Goal: Task Accomplishment & Management: Complete application form

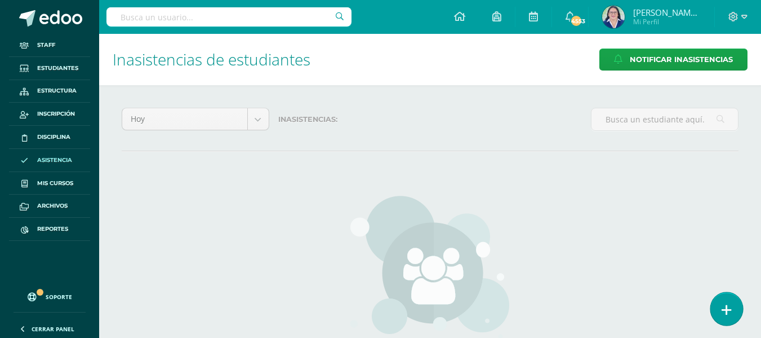
click at [728, 302] on link at bounding box center [727, 308] width 32 height 33
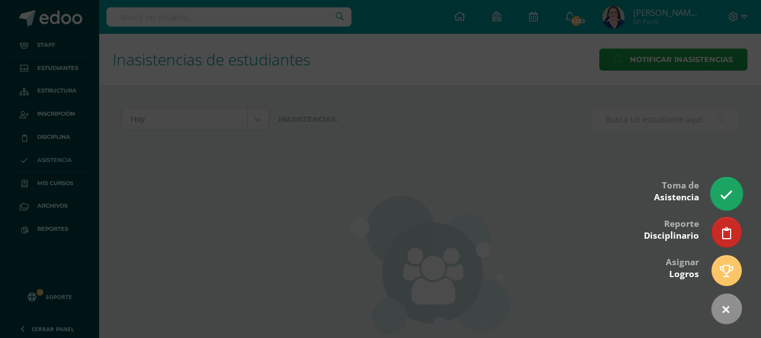
click at [730, 191] on icon at bounding box center [726, 194] width 13 height 13
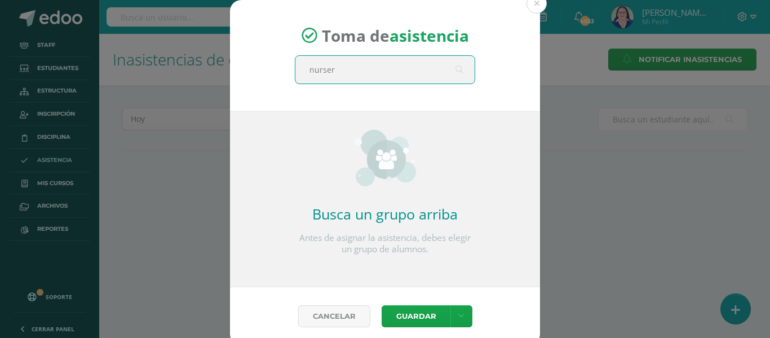
type input "nursery"
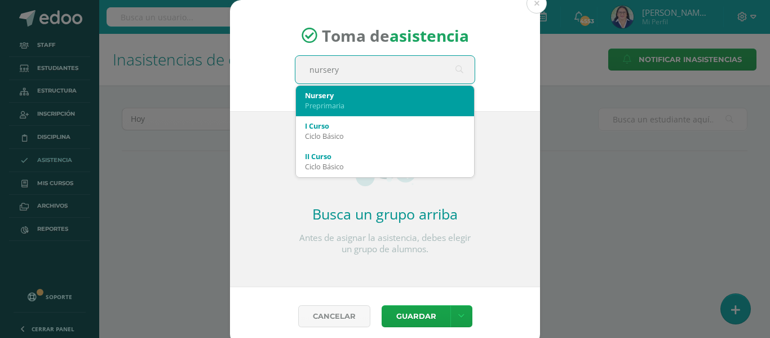
click at [329, 95] on div "Nursery" at bounding box center [385, 95] width 160 height 10
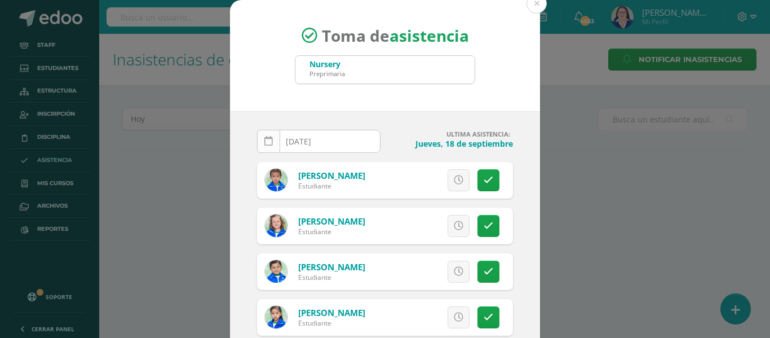
click at [264, 139] on icon at bounding box center [268, 141] width 8 height 10
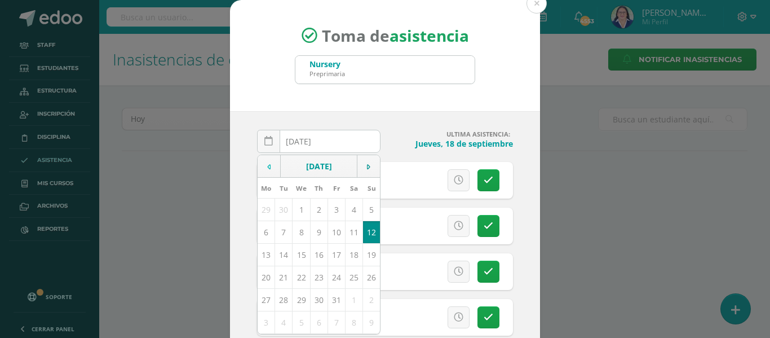
click at [267, 165] on td at bounding box center [269, 166] width 23 height 23
click at [259, 273] on td "22" at bounding box center [266, 276] width 17 height 23
type input "[DATE]"
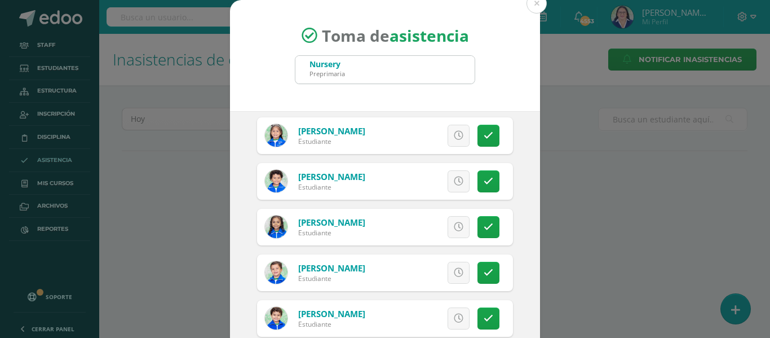
scroll to position [338, 0]
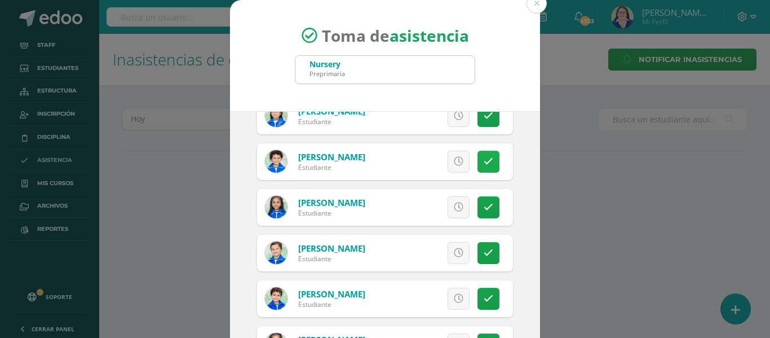
click at [484, 161] on icon at bounding box center [489, 162] width 10 height 10
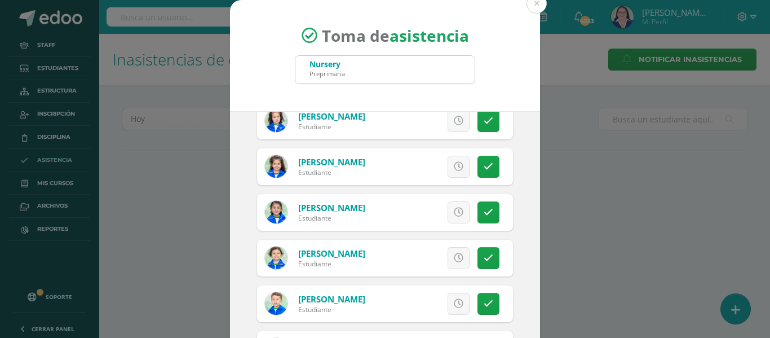
scroll to position [564, 0]
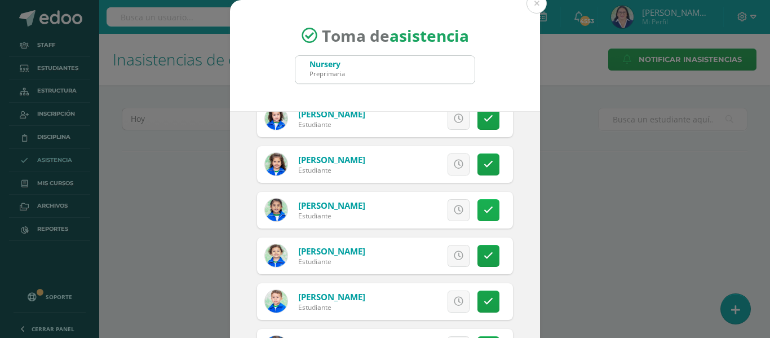
click at [484, 206] on icon at bounding box center [489, 210] width 10 height 10
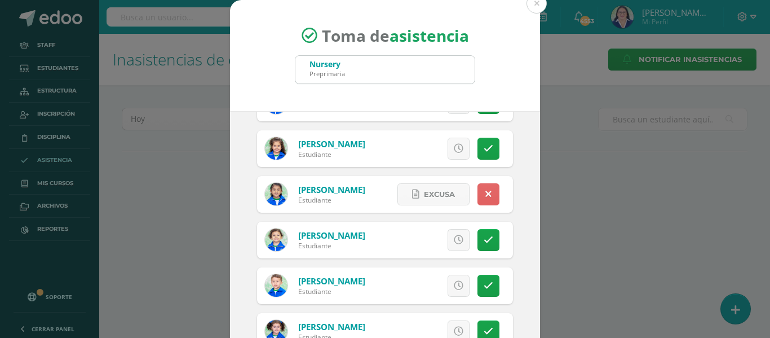
scroll to position [88, 0]
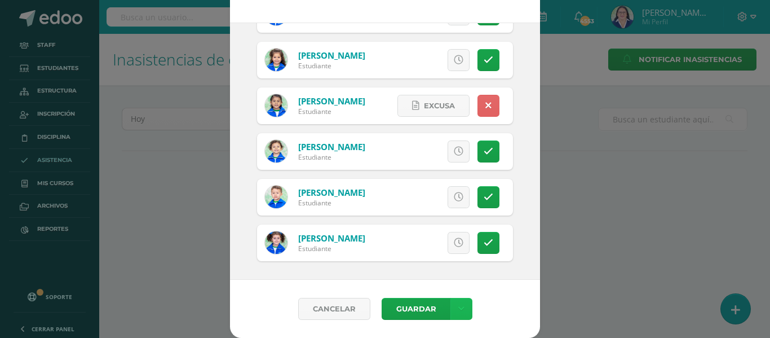
click at [458, 308] on icon at bounding box center [461, 309] width 6 height 10
click at [445, 260] on link "Guardar sin notificar inasistencias" at bounding box center [433, 265] width 124 height 27
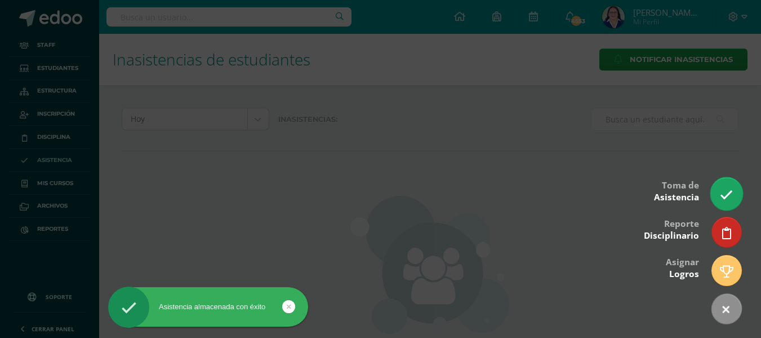
click at [720, 191] on link at bounding box center [727, 193] width 32 height 33
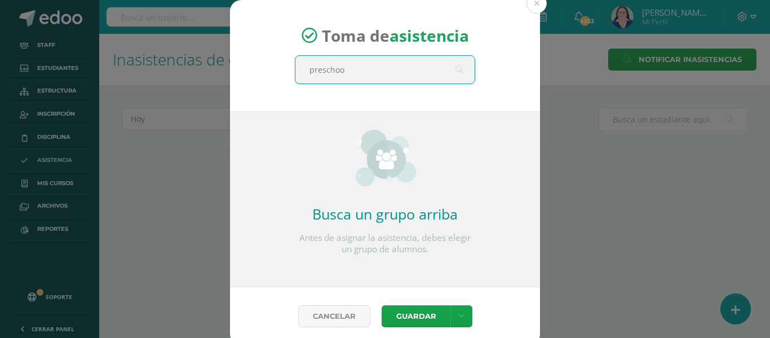
type input "preschool"
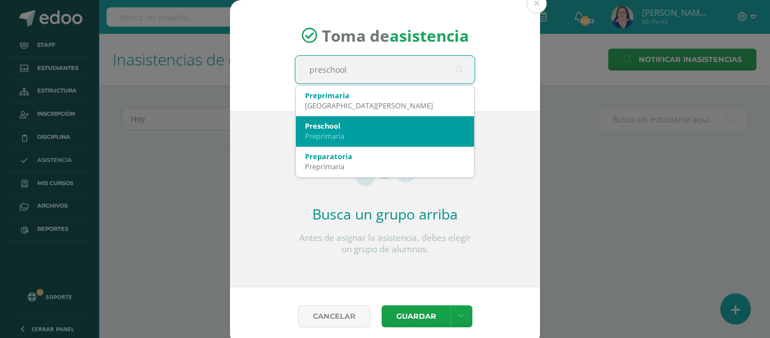
click at [392, 127] on div "Preschool" at bounding box center [385, 126] width 160 height 10
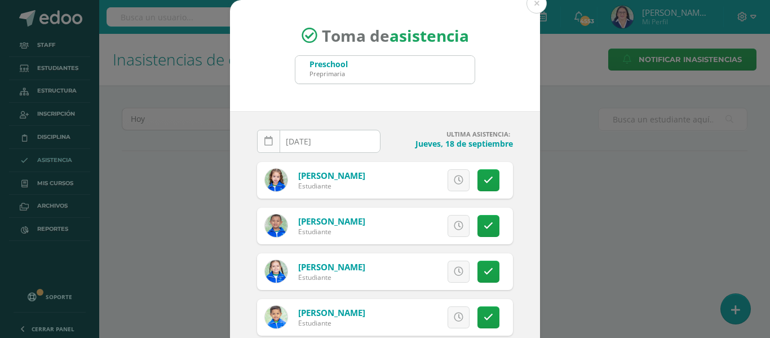
click at [265, 145] on icon at bounding box center [268, 141] width 8 height 10
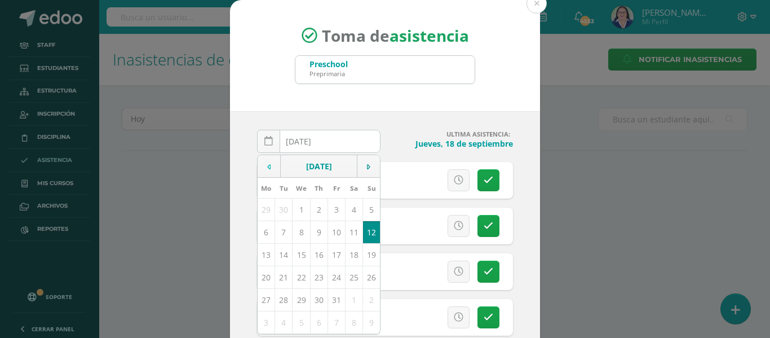
click at [267, 166] on icon at bounding box center [268, 167] width 3 height 8
click at [263, 274] on td "22" at bounding box center [266, 276] width 17 height 23
type input "[DATE]"
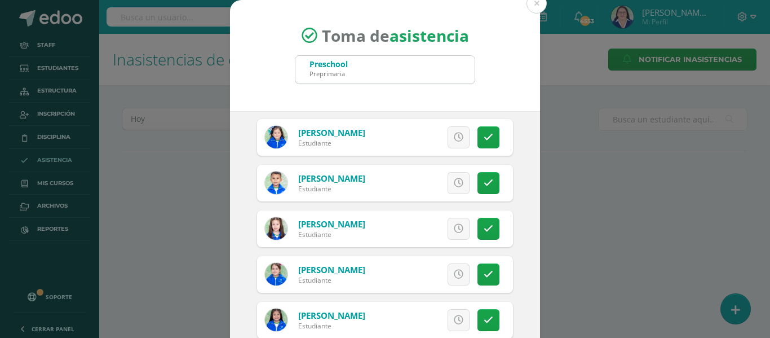
scroll to position [733, 0]
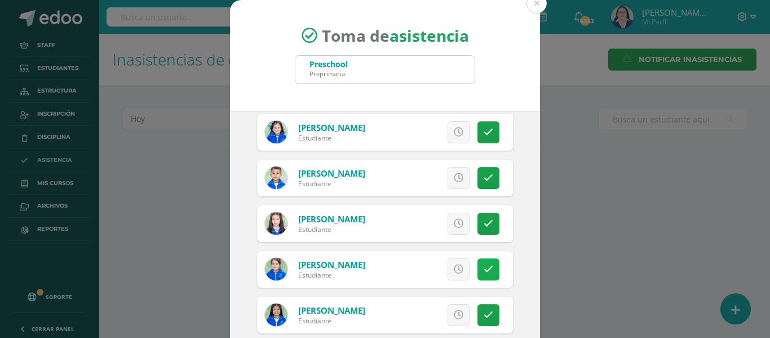
click at [484, 265] on icon at bounding box center [489, 269] width 10 height 10
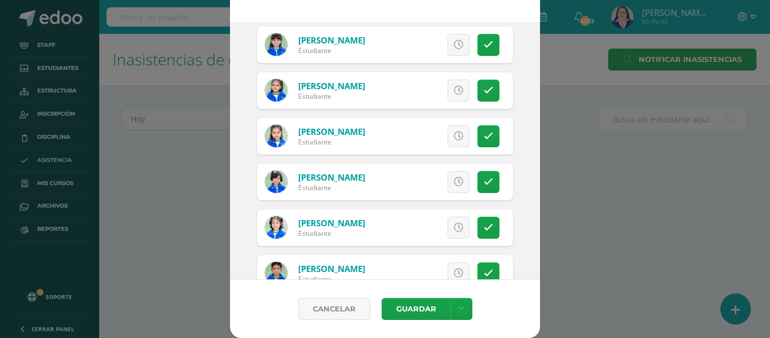
scroll to position [1014, 0]
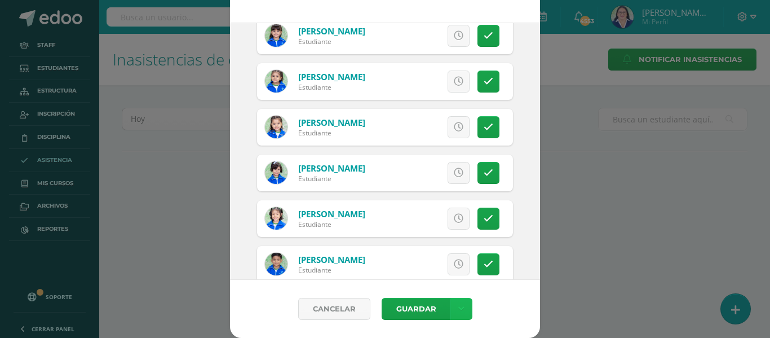
click at [458, 304] on icon at bounding box center [461, 309] width 6 height 10
drag, startPoint x: 436, startPoint y: 263, endPoint x: 455, endPoint y: 264, distance: 19.2
click at [436, 261] on link "Guardar sin notificar inasistencias" at bounding box center [433, 265] width 124 height 27
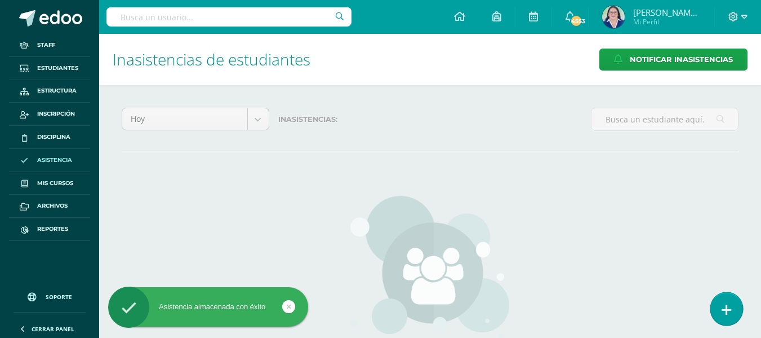
click at [731, 304] on icon at bounding box center [727, 309] width 10 height 13
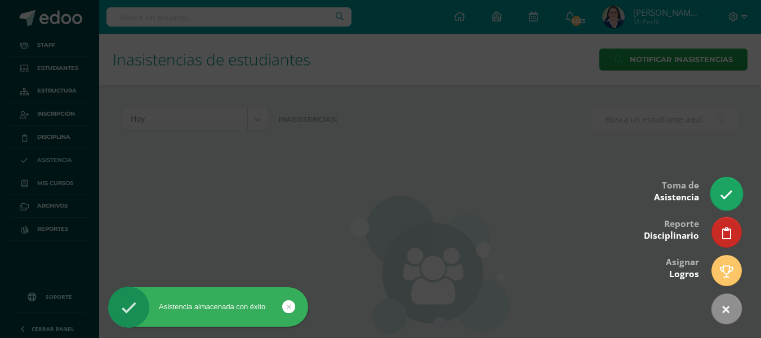
click at [729, 197] on icon at bounding box center [726, 194] width 13 height 13
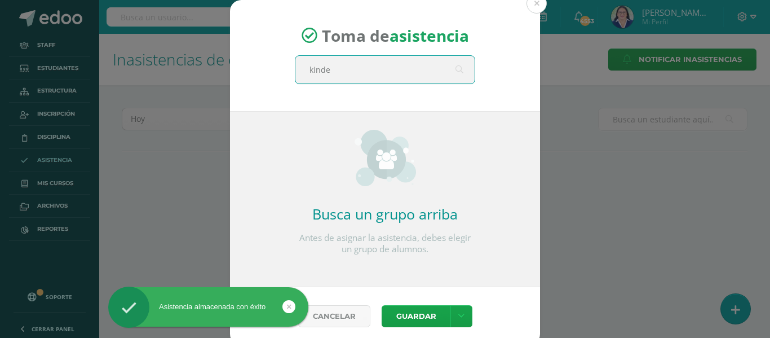
type input "kinder"
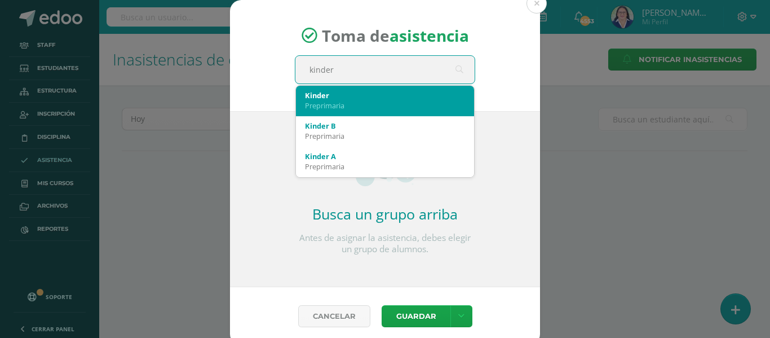
click at [380, 94] on div "Kinder" at bounding box center [385, 95] width 160 height 10
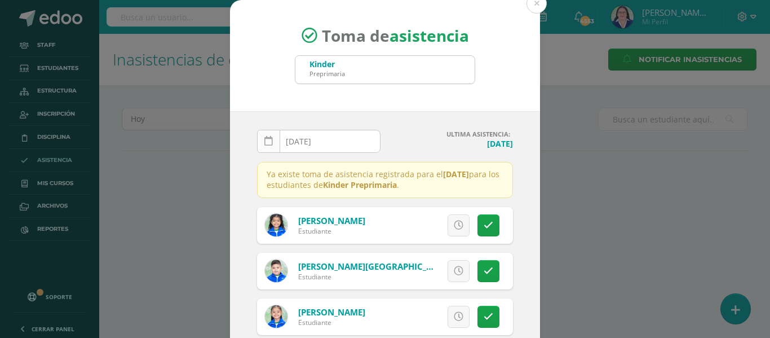
click at [265, 141] on icon at bounding box center [268, 141] width 8 height 10
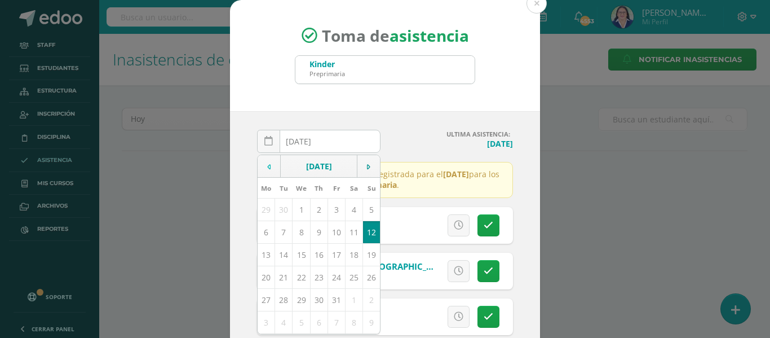
drag, startPoint x: 260, startPoint y: 163, endPoint x: 269, endPoint y: 166, distance: 9.6
click at [261, 163] on td at bounding box center [269, 166] width 23 height 23
click at [263, 276] on td "22" at bounding box center [266, 276] width 17 height 23
type input "2025-09-22"
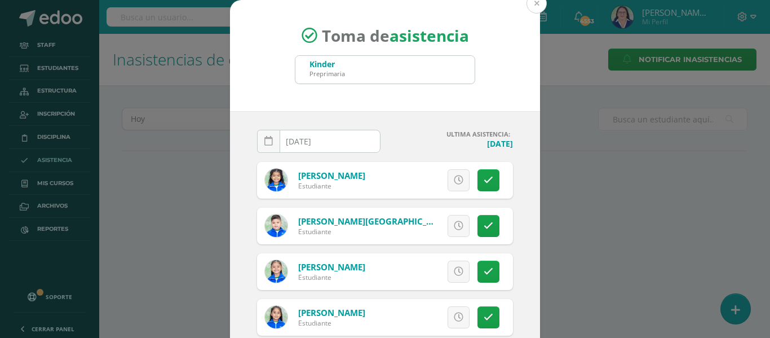
click at [532, 4] on button at bounding box center [536, 3] width 20 height 20
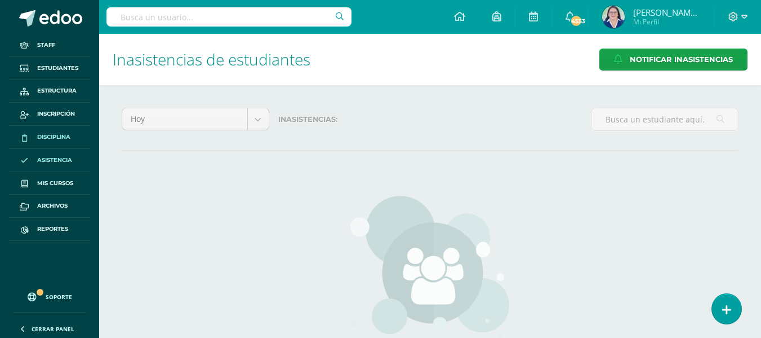
click at [57, 135] on span "Disciplina" at bounding box center [53, 136] width 33 height 9
drag, startPoint x: 732, startPoint y: 307, endPoint x: 730, endPoint y: 190, distance: 116.7
click at [733, 306] on link at bounding box center [726, 309] width 29 height 30
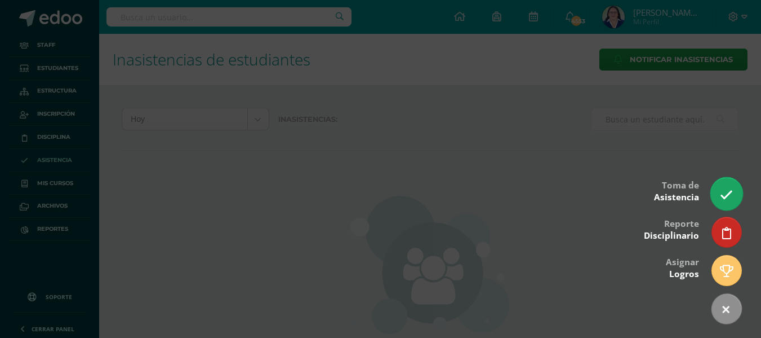
click at [729, 188] on link at bounding box center [727, 193] width 32 height 33
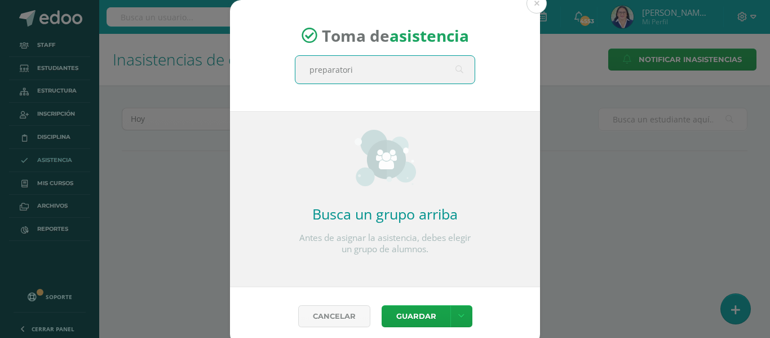
type input "preparatoria"
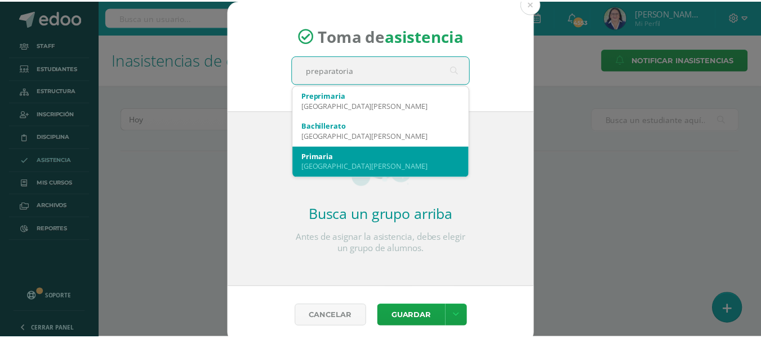
scroll to position [56, 0]
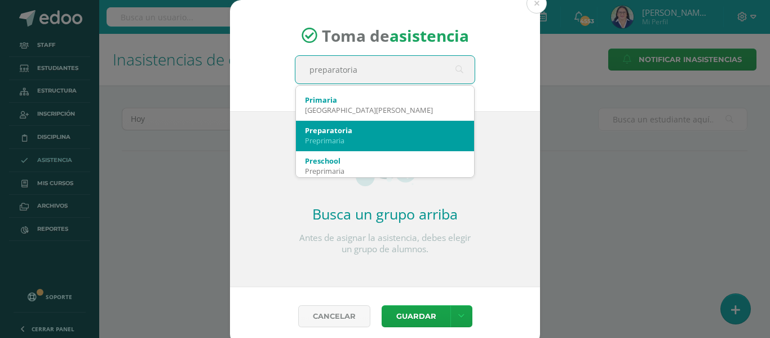
click at [324, 137] on div "Preprimaria" at bounding box center [385, 140] width 160 height 10
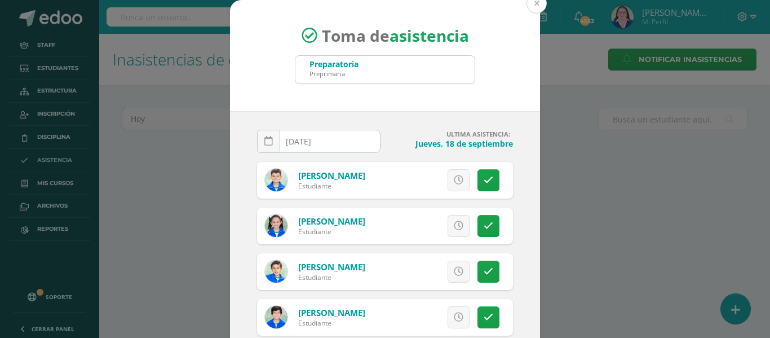
click at [536, 2] on button at bounding box center [536, 3] width 20 height 20
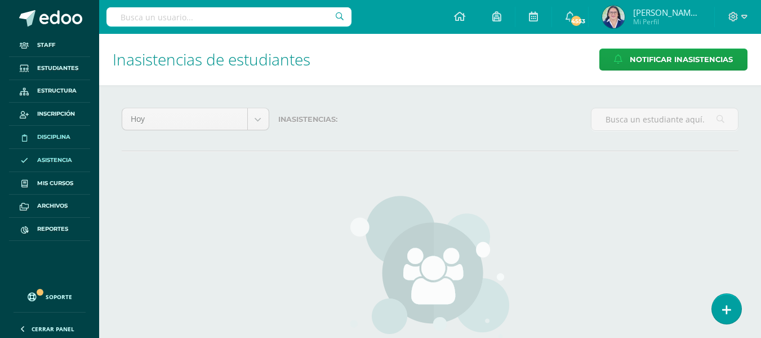
click at [54, 134] on span "Disciplina" at bounding box center [53, 136] width 33 height 9
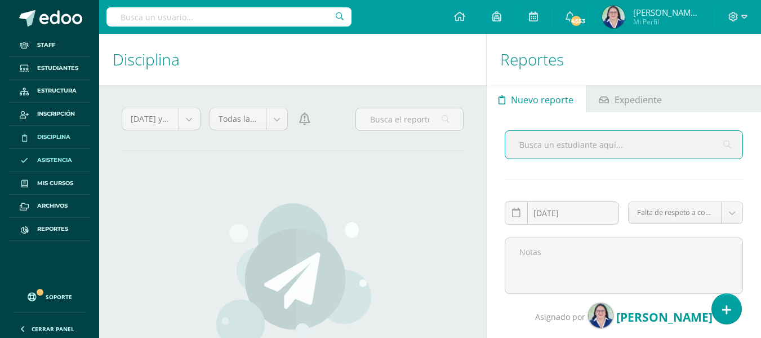
click at [57, 157] on span "Asistencia" at bounding box center [54, 160] width 35 height 9
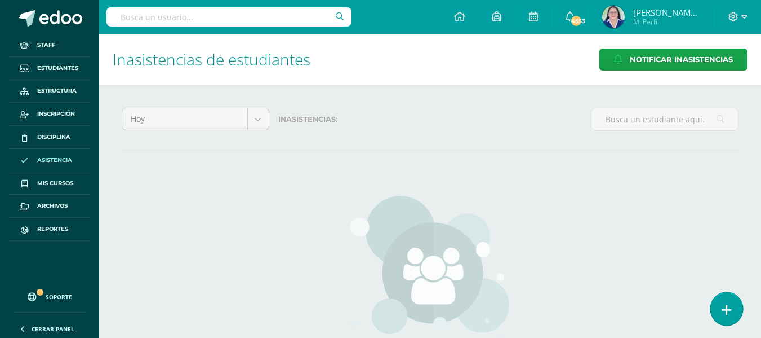
click at [735, 309] on link at bounding box center [727, 308] width 32 height 33
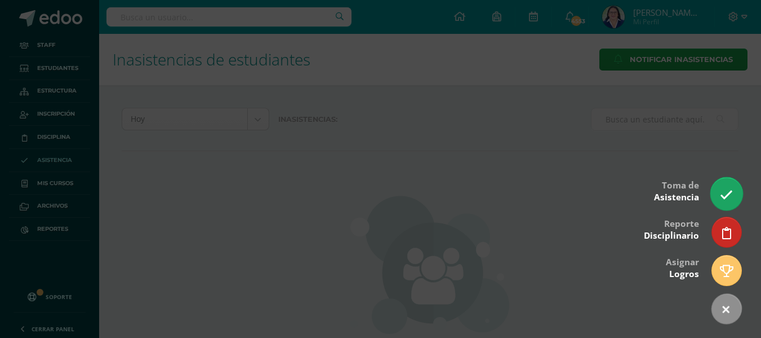
click at [723, 189] on icon at bounding box center [726, 194] width 13 height 13
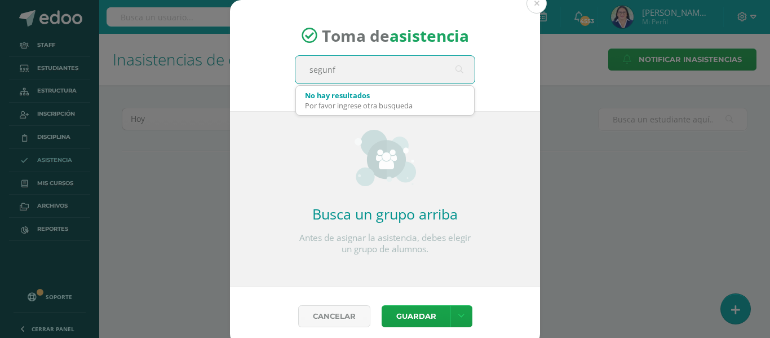
type input "segunfo"
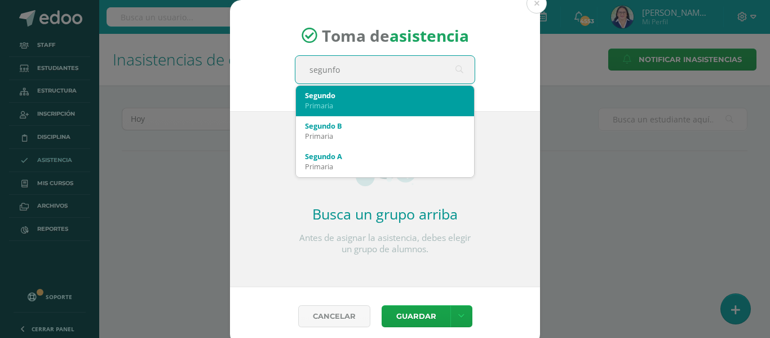
click at [376, 88] on div "Segundo Primaria" at bounding box center [385, 100] width 160 height 29
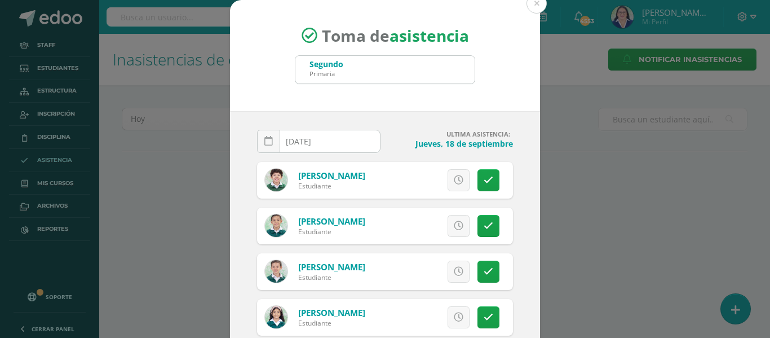
click at [260, 138] on link at bounding box center [268, 141] width 23 height 23
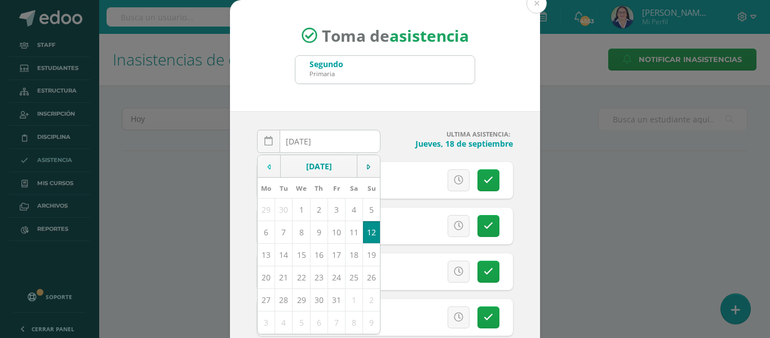
click at [260, 164] on td at bounding box center [269, 166] width 23 height 23
click at [263, 276] on td "22" at bounding box center [266, 276] width 17 height 23
type input "[DATE]"
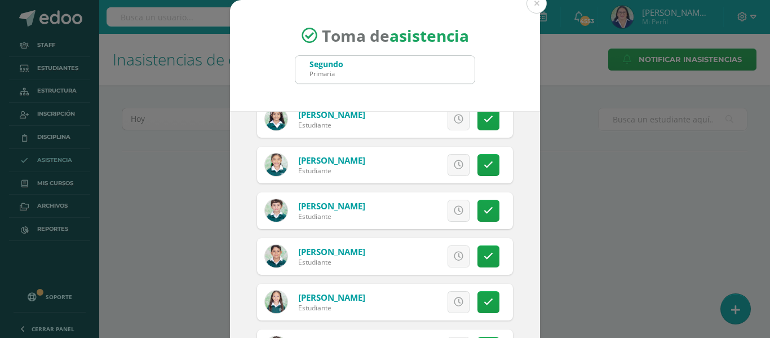
scroll to position [282, 0]
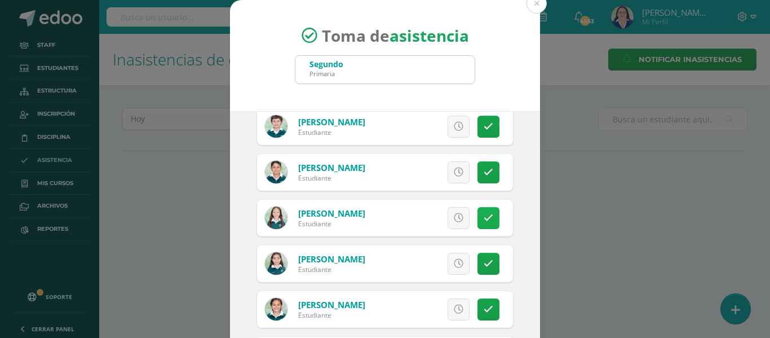
click at [484, 216] on icon at bounding box center [489, 218] width 10 height 10
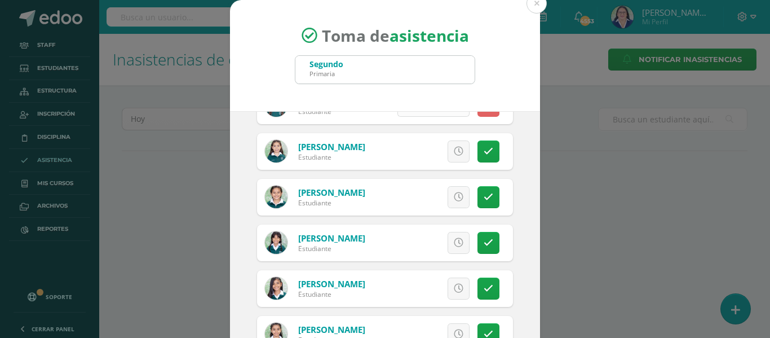
scroll to position [394, 0]
click at [484, 201] on icon at bounding box center [489, 197] width 10 height 10
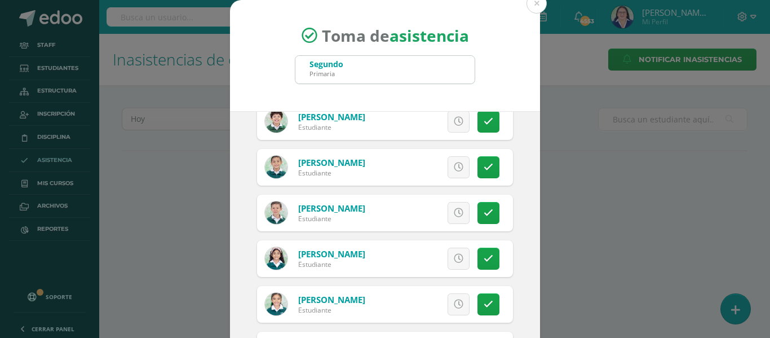
scroll to position [56, 0]
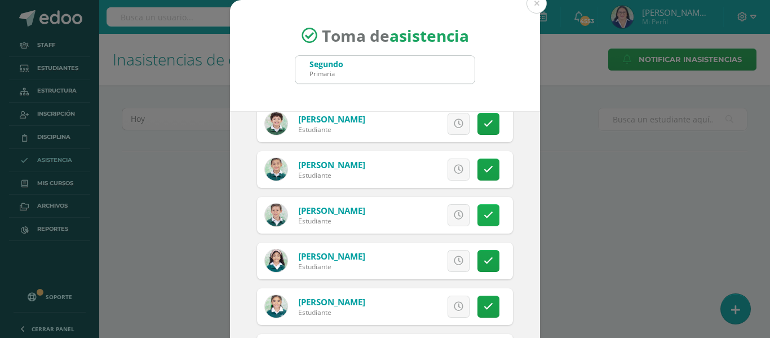
click at [484, 215] on icon at bounding box center [489, 215] width 10 height 10
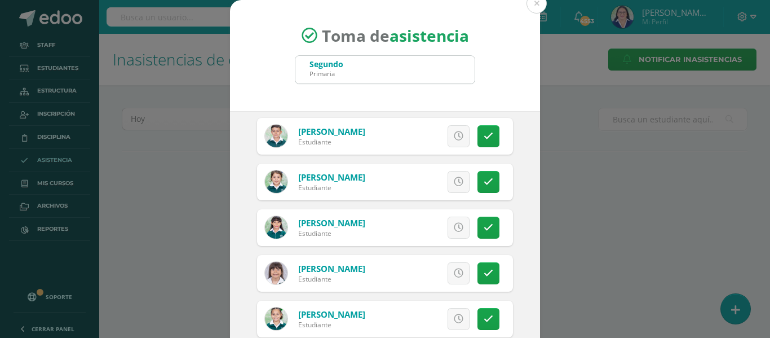
scroll to position [1014, 0]
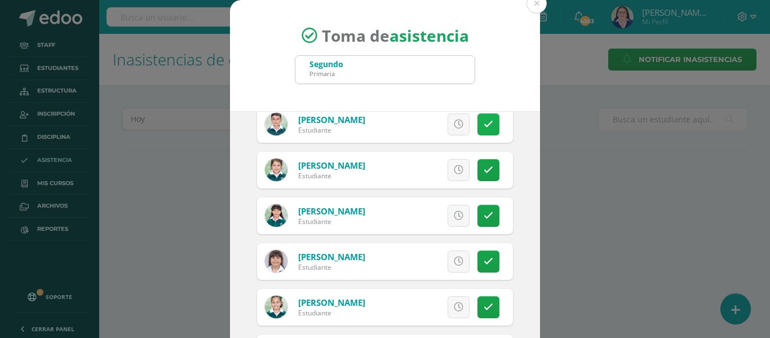
click at [484, 120] on icon at bounding box center [489, 124] width 10 height 10
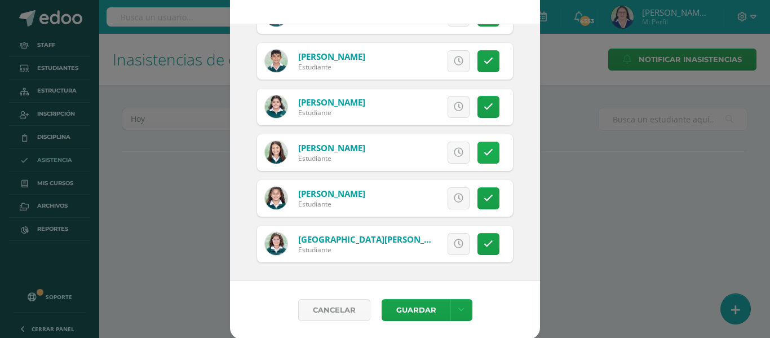
scroll to position [88, 0]
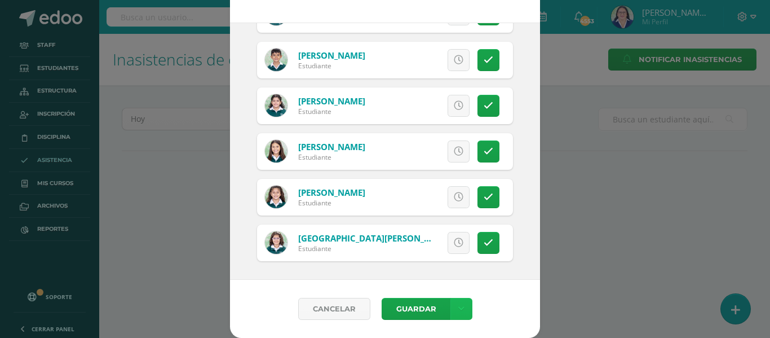
click at [460, 304] on link at bounding box center [461, 309] width 22 height 22
click at [453, 262] on link "Guardar sin notificar inasistencias" at bounding box center [433, 265] width 124 height 27
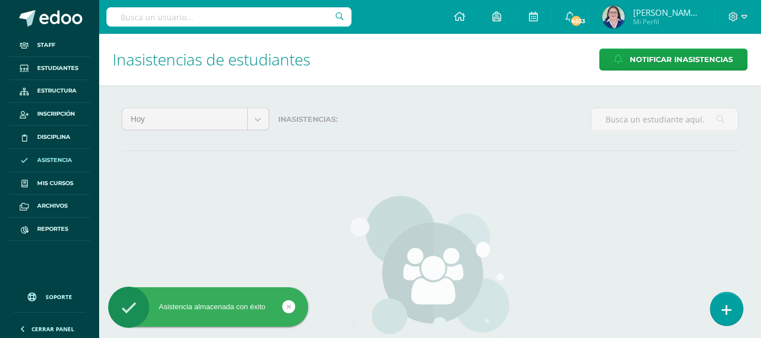
click at [731, 308] on icon at bounding box center [727, 309] width 10 height 13
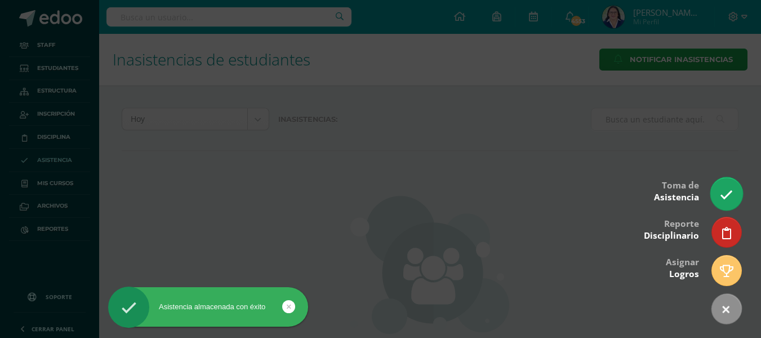
click at [732, 195] on icon at bounding box center [726, 194] width 13 height 13
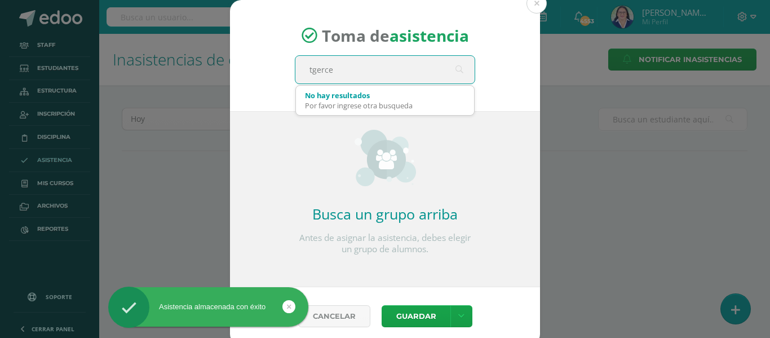
type input "tgercer"
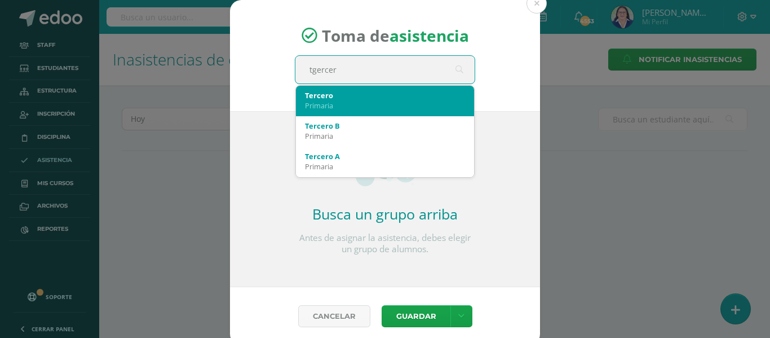
click at [387, 103] on div "Primaria" at bounding box center [385, 105] width 160 height 10
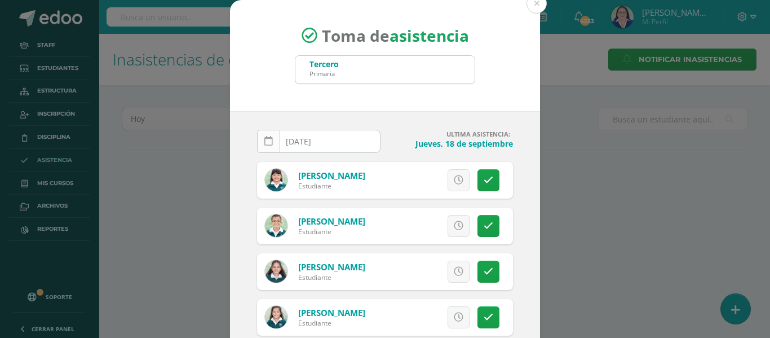
click at [264, 141] on icon at bounding box center [268, 141] width 8 height 10
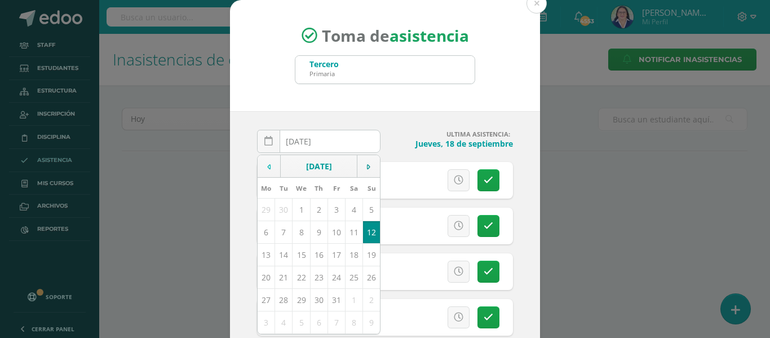
click at [267, 167] on icon at bounding box center [268, 167] width 3 height 8
click at [263, 278] on td "22" at bounding box center [266, 276] width 17 height 23
type input "[DATE]"
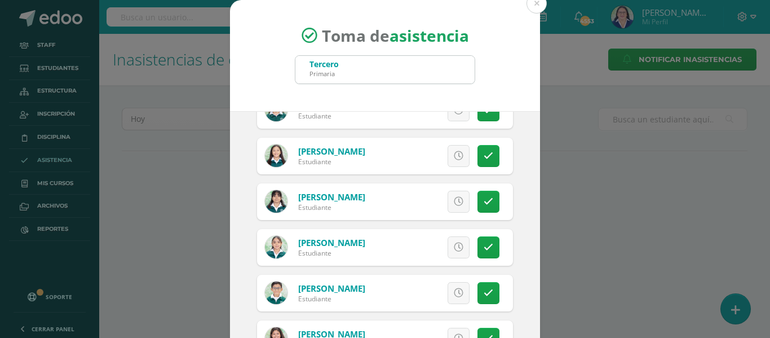
scroll to position [1634, 0]
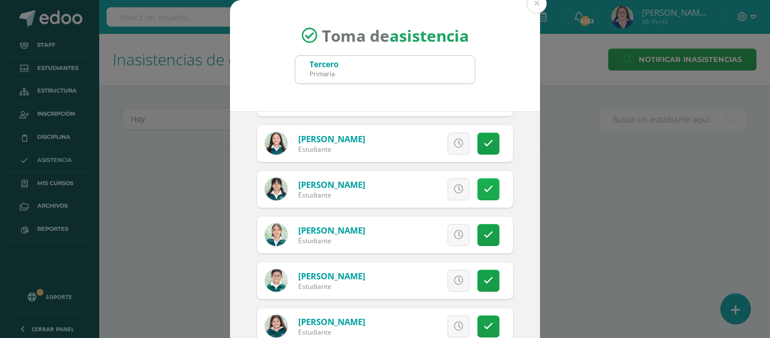
click at [484, 190] on icon at bounding box center [489, 189] width 10 height 10
click at [484, 231] on icon at bounding box center [489, 235] width 10 height 10
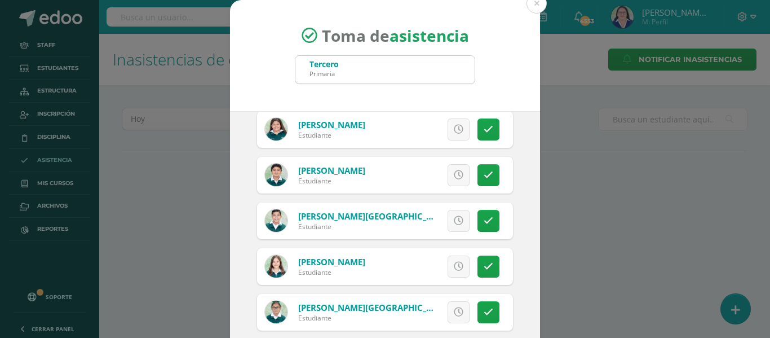
scroll to position [1860, 0]
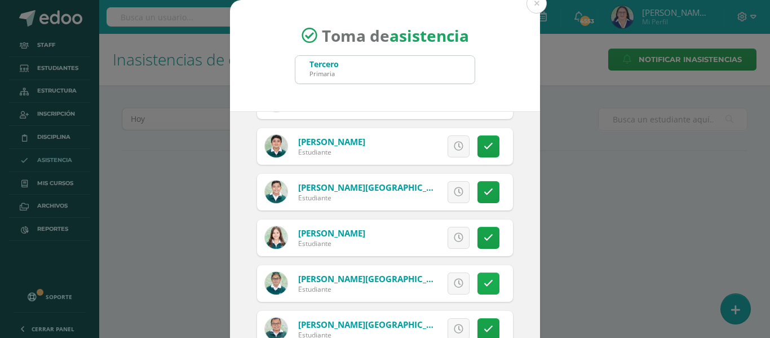
click at [484, 281] on icon at bounding box center [489, 283] width 10 height 10
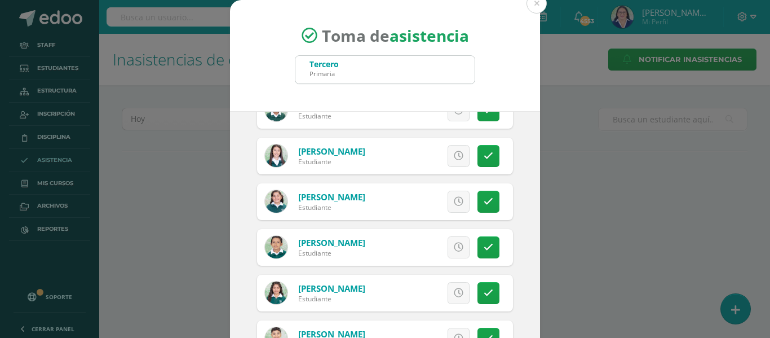
scroll to position [2311, 0]
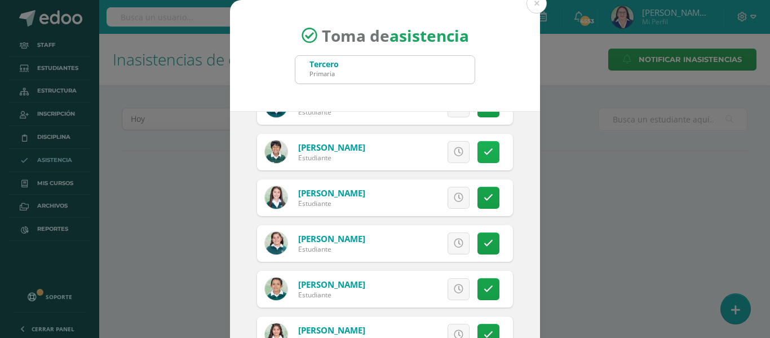
click at [480, 151] on link at bounding box center [488, 152] width 22 height 22
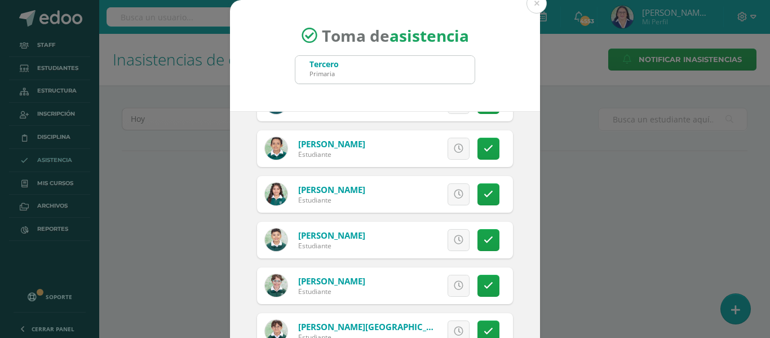
scroll to position [88, 0]
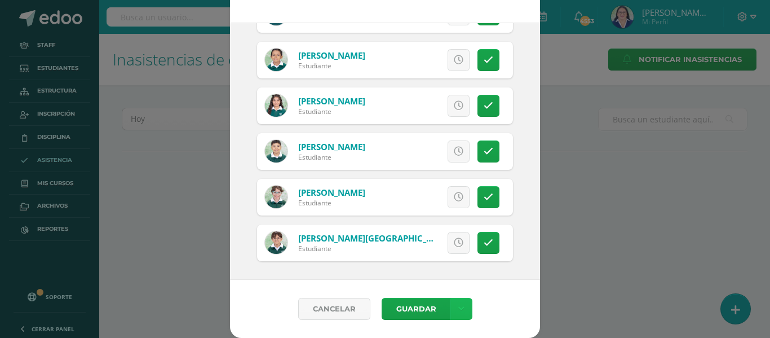
click at [459, 311] on link at bounding box center [461, 309] width 22 height 22
click at [454, 265] on link "Guardar sin notificar inasistencias" at bounding box center [433, 265] width 124 height 27
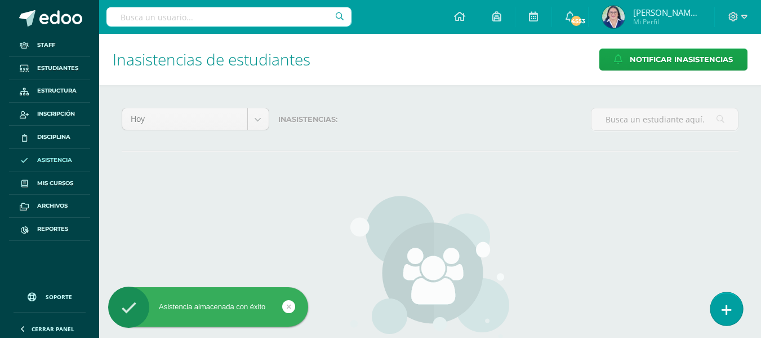
click at [724, 307] on icon at bounding box center [727, 309] width 10 height 13
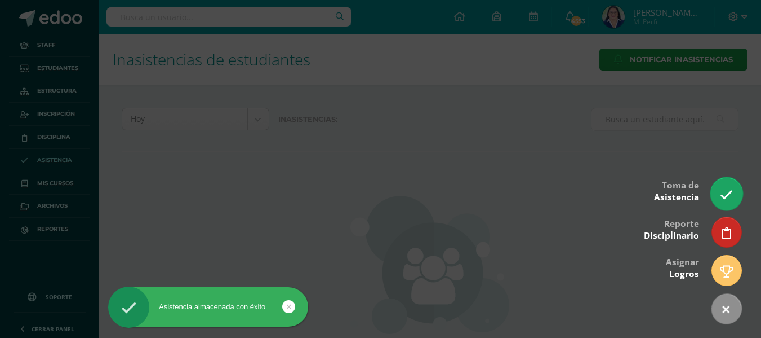
click at [729, 194] on icon at bounding box center [726, 194] width 13 height 13
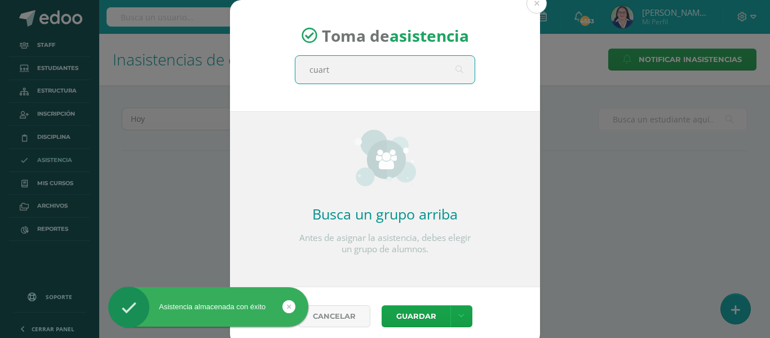
type input "cuarto"
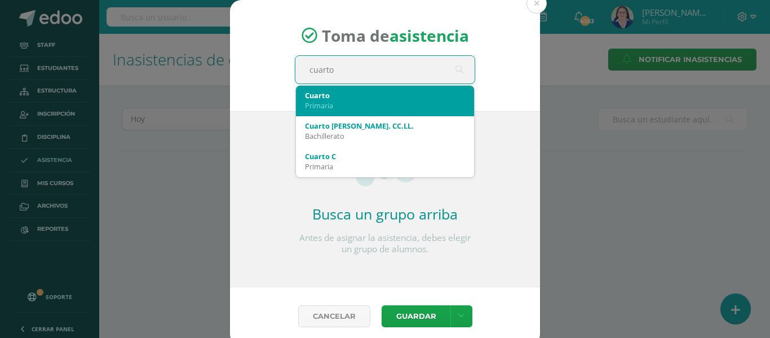
click at [341, 101] on div "Primaria" at bounding box center [385, 105] width 160 height 10
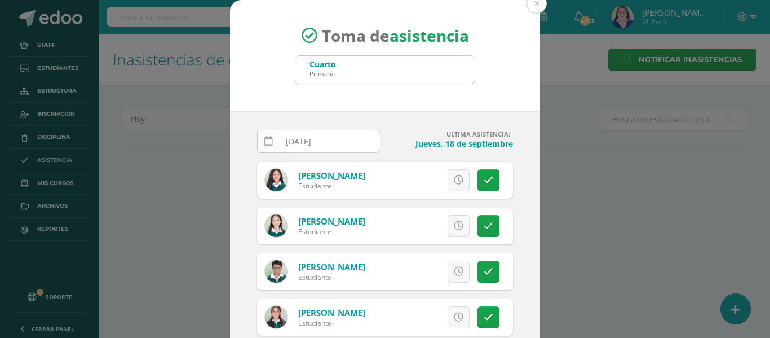
click at [264, 142] on icon at bounding box center [268, 141] width 8 height 10
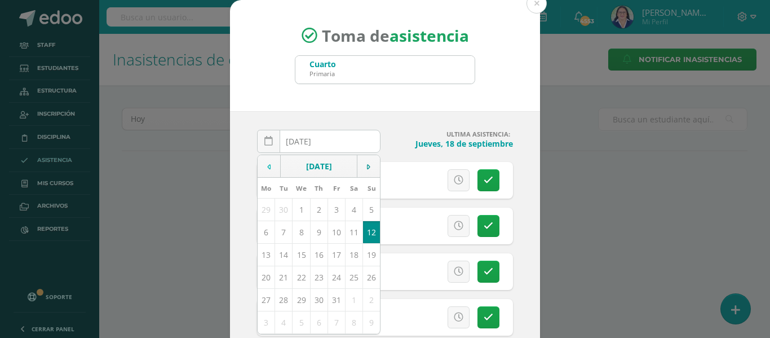
click at [267, 166] on icon at bounding box center [268, 167] width 3 height 8
click at [259, 275] on td "22" at bounding box center [266, 276] width 17 height 23
type input "[DATE]"
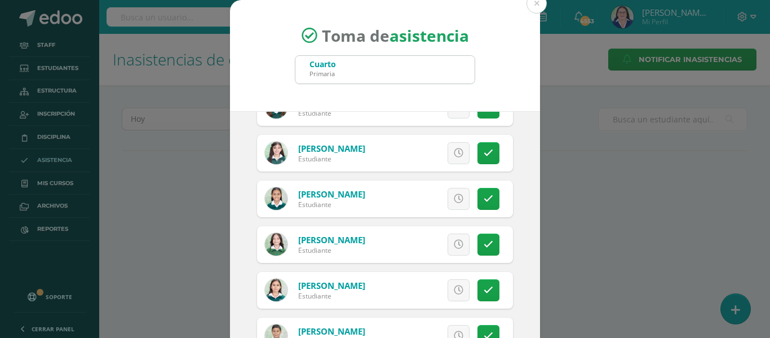
scroll to position [507, 0]
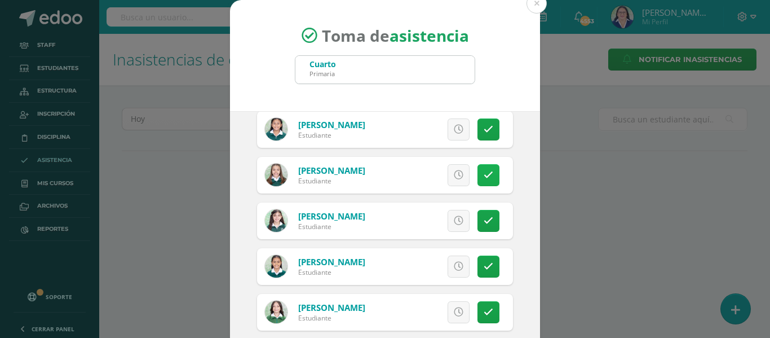
click at [484, 175] on icon at bounding box center [489, 175] width 10 height 10
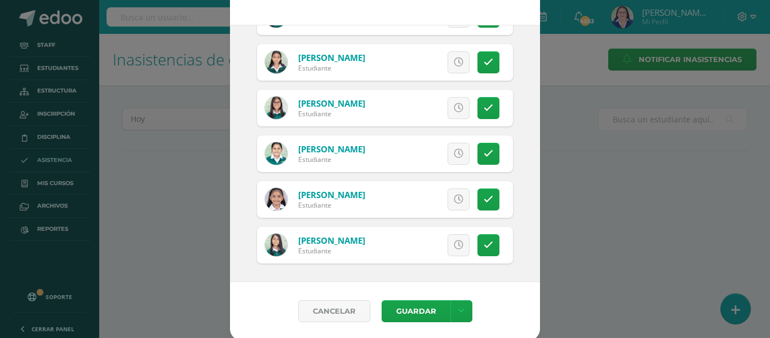
scroll to position [88, 0]
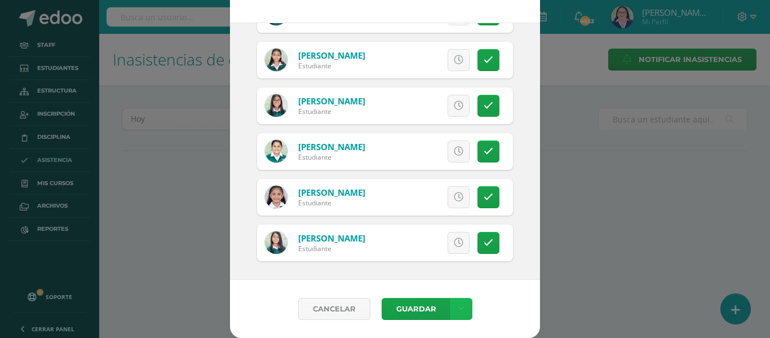
click at [458, 304] on icon at bounding box center [461, 309] width 6 height 10
click at [447, 259] on link "Guardar sin notificar inasistencias" at bounding box center [433, 265] width 124 height 27
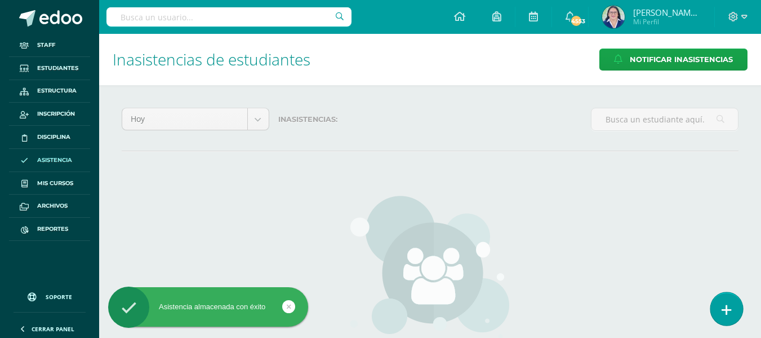
click at [729, 307] on icon at bounding box center [727, 309] width 10 height 13
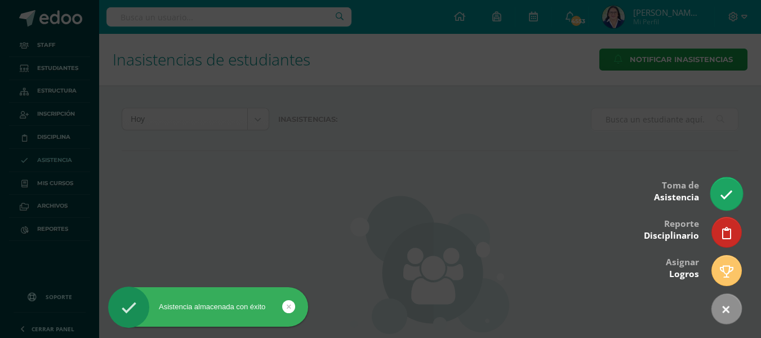
click at [723, 190] on icon at bounding box center [726, 194] width 13 height 13
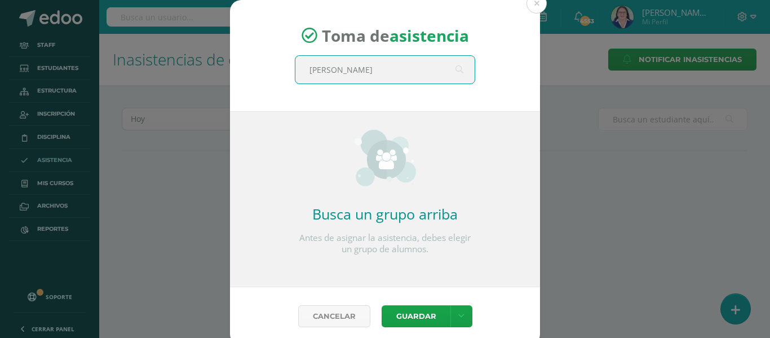
type input "quinto"
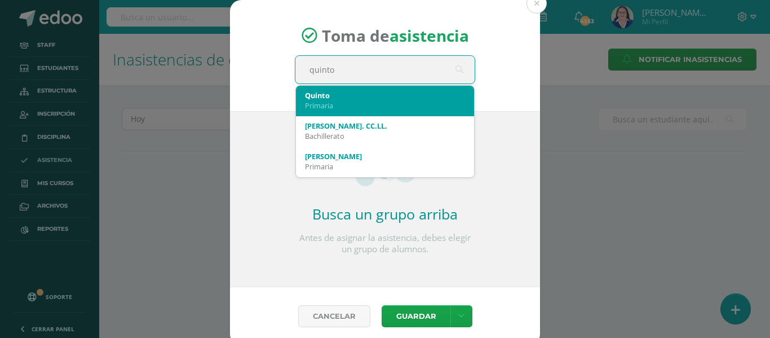
click at [368, 101] on div "Primaria" at bounding box center [385, 105] width 160 height 10
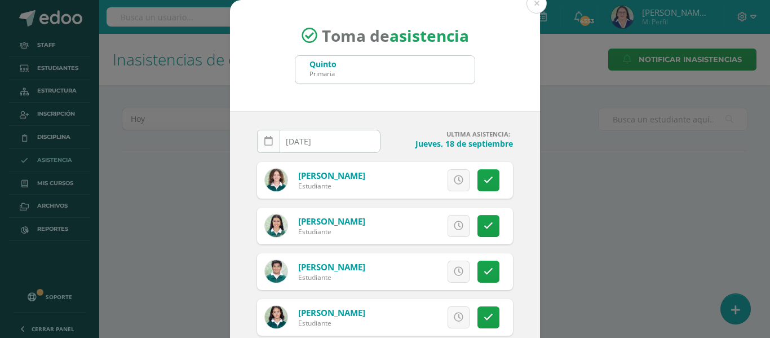
click at [268, 141] on icon at bounding box center [268, 141] width 8 height 10
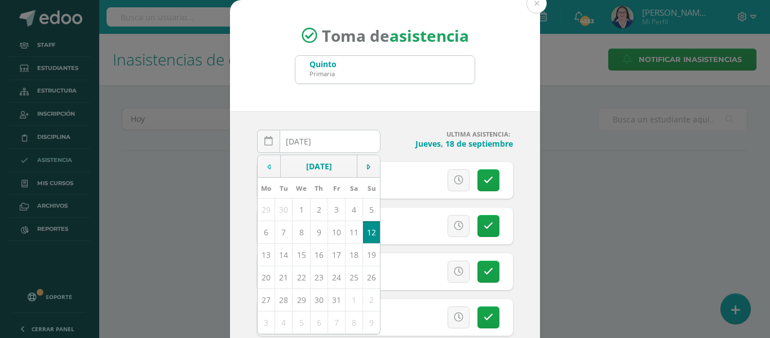
click at [268, 163] on td at bounding box center [269, 166] width 23 height 23
click at [259, 277] on td "22" at bounding box center [266, 276] width 17 height 23
type input "2025-09-22"
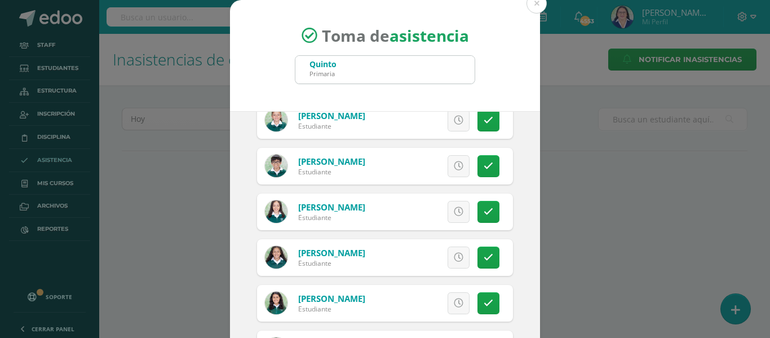
scroll to position [507, 0]
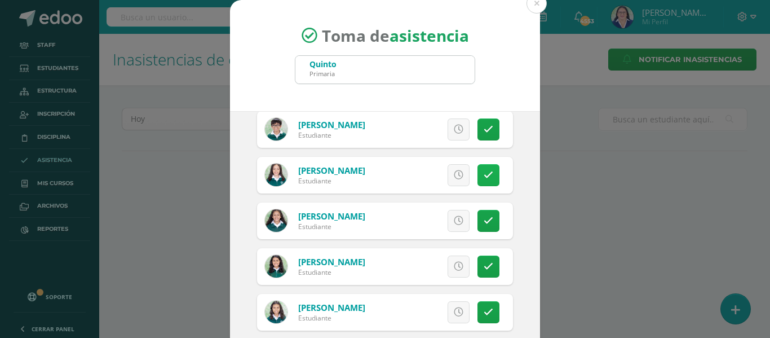
click at [483, 177] on link at bounding box center [488, 175] width 22 height 22
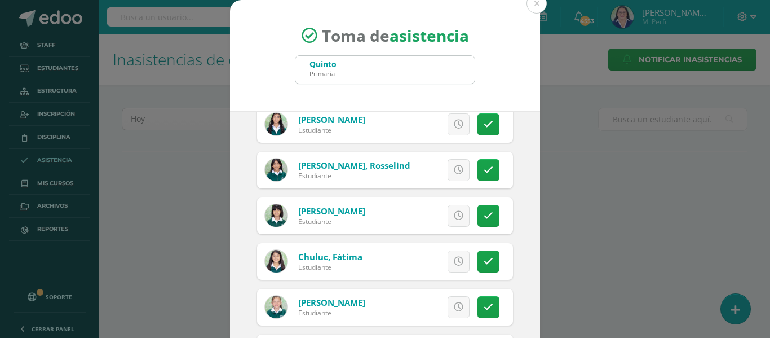
scroll to position [282, 0]
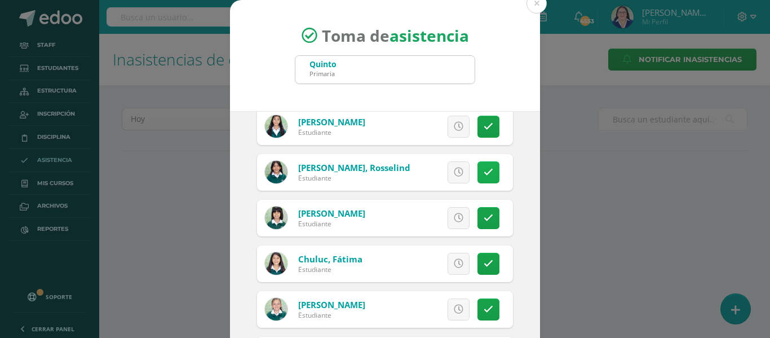
click at [478, 166] on link at bounding box center [488, 172] width 22 height 22
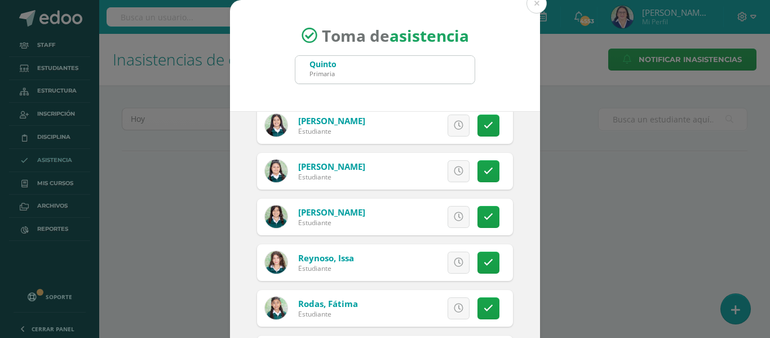
scroll to position [1634, 0]
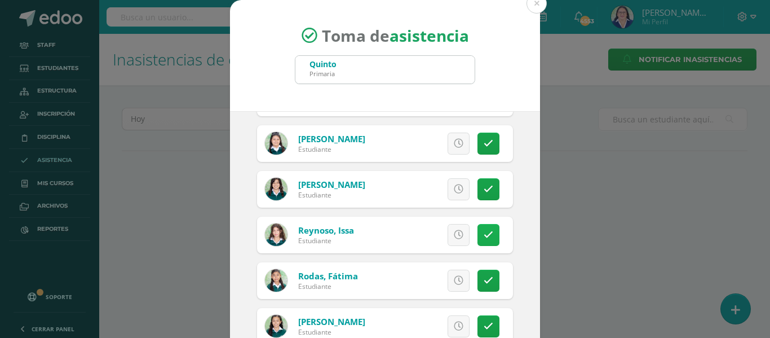
click at [480, 235] on link at bounding box center [488, 235] width 22 height 22
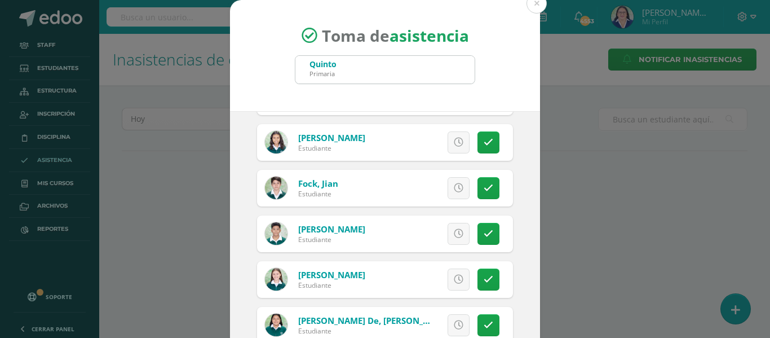
scroll to position [676, 0]
click at [484, 147] on icon at bounding box center [489, 143] width 10 height 10
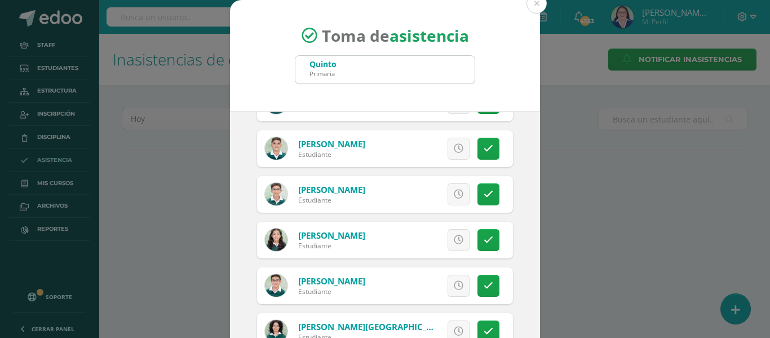
scroll to position [88, 0]
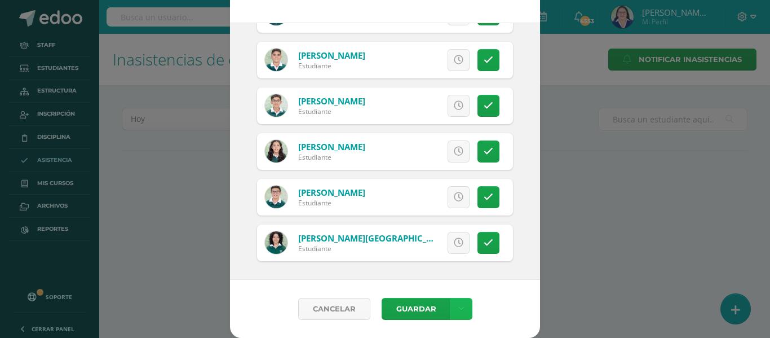
click at [458, 307] on icon at bounding box center [461, 309] width 6 height 10
click at [455, 261] on link "Guardar sin notificar inasistencias" at bounding box center [433, 265] width 124 height 27
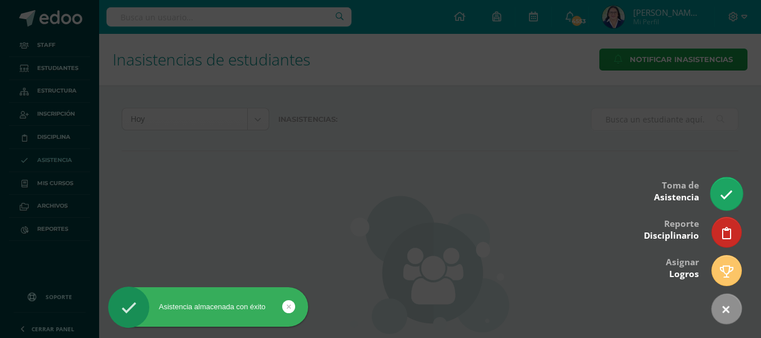
click at [728, 187] on link at bounding box center [727, 193] width 32 height 33
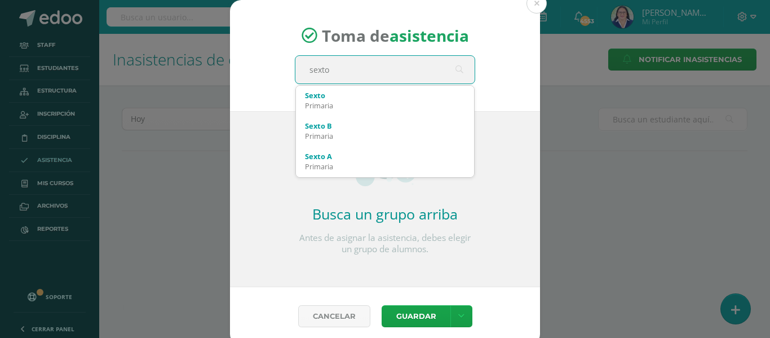
click at [328, 83] on div "sexto sexto Sexto Primaria Sexto B Primaria Sexto A Primaria Sexto C Primaria O…" at bounding box center [385, 69] width 180 height 29
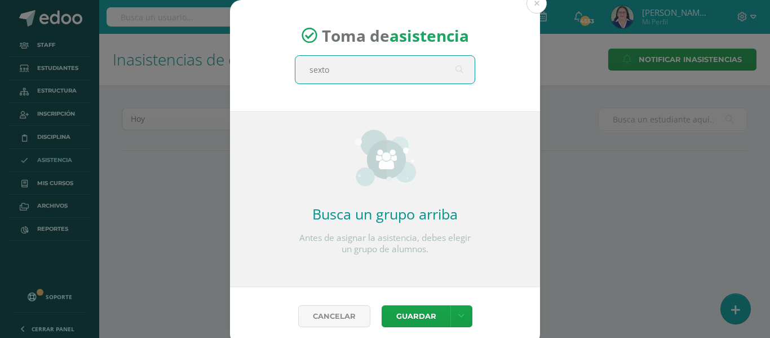
click at [331, 72] on input "sexto" at bounding box center [384, 70] width 179 height 28
drag, startPoint x: 325, startPoint y: 69, endPoint x: 272, endPoint y: 69, distance: 53.5
click at [272, 69] on div "Toma de asistencia sexto sexto" at bounding box center [385, 55] width 310 height 111
type input "sexto"
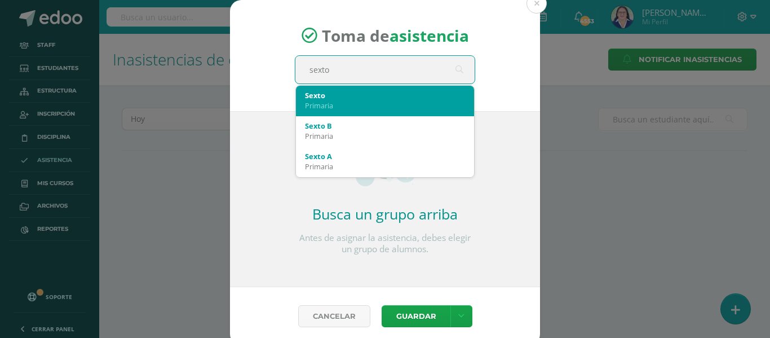
click at [314, 100] on div "Primaria" at bounding box center [385, 105] width 160 height 10
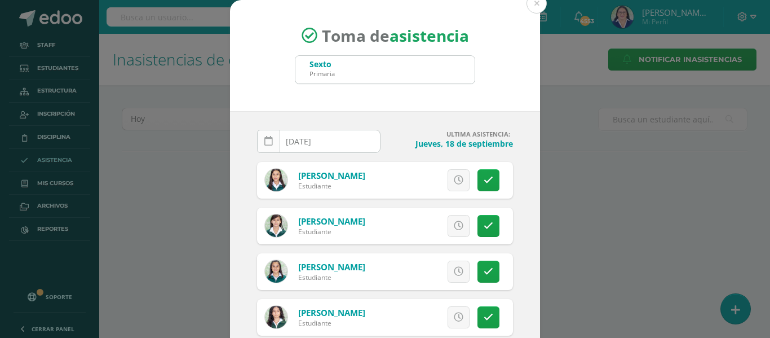
click at [264, 137] on icon at bounding box center [268, 141] width 8 height 10
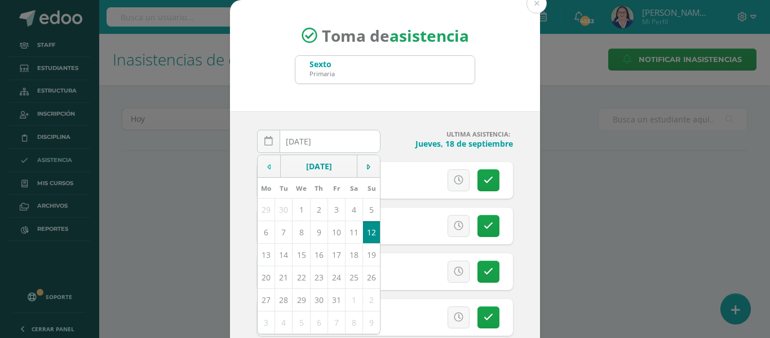
click at [267, 165] on icon at bounding box center [268, 167] width 3 height 8
click at [261, 279] on td "22" at bounding box center [266, 276] width 17 height 23
type input "[DATE]"
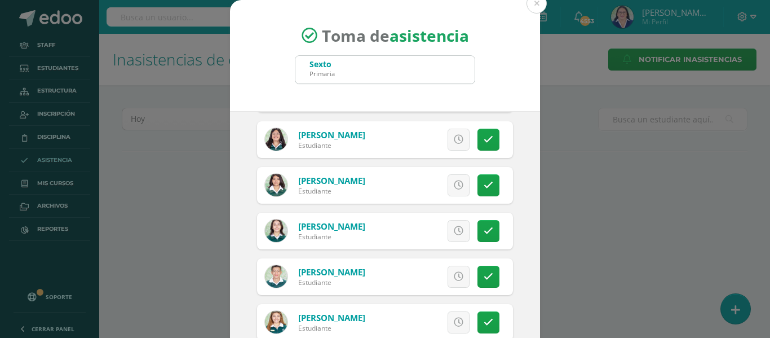
scroll to position [1578, 0]
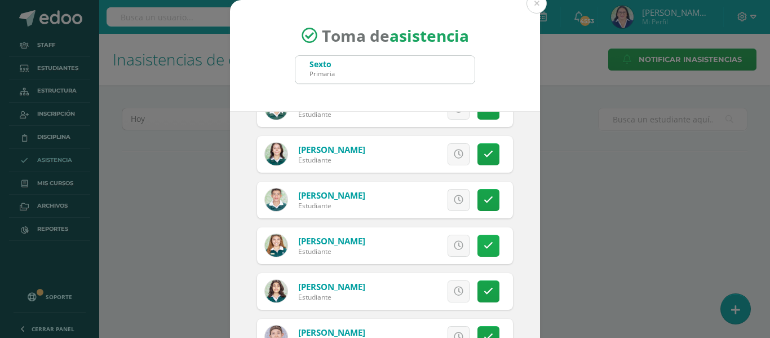
click at [477, 240] on link at bounding box center [488, 245] width 22 height 22
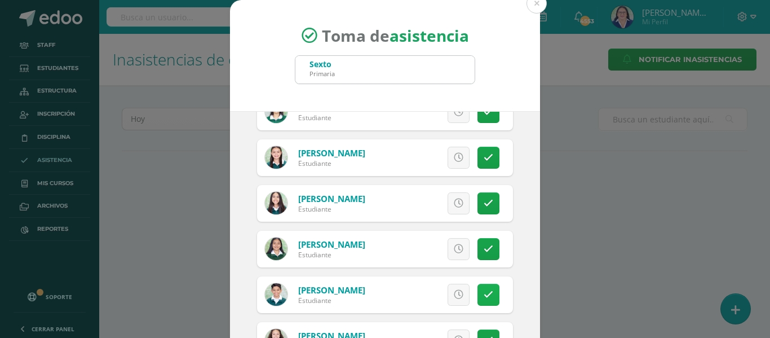
scroll to position [902, 0]
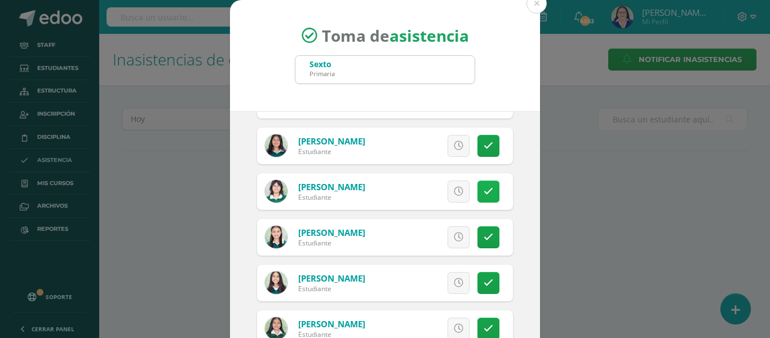
click at [484, 190] on icon at bounding box center [489, 192] width 10 height 10
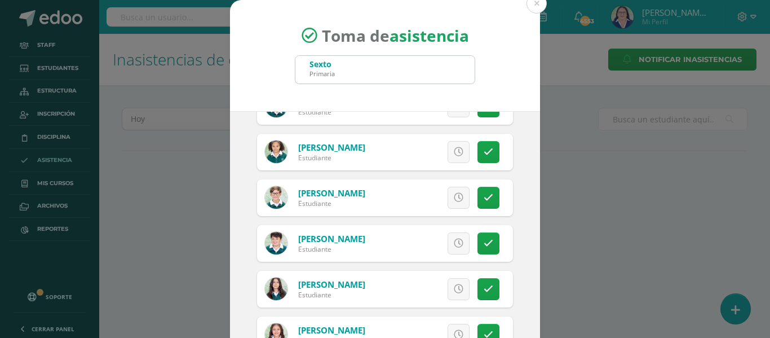
scroll to position [564, 0]
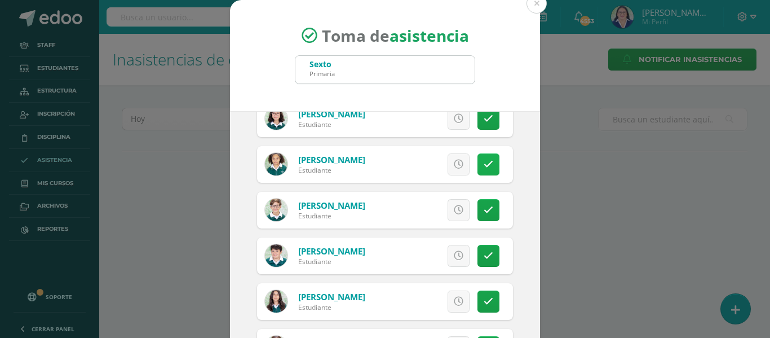
click at [484, 163] on icon at bounding box center [489, 164] width 10 height 10
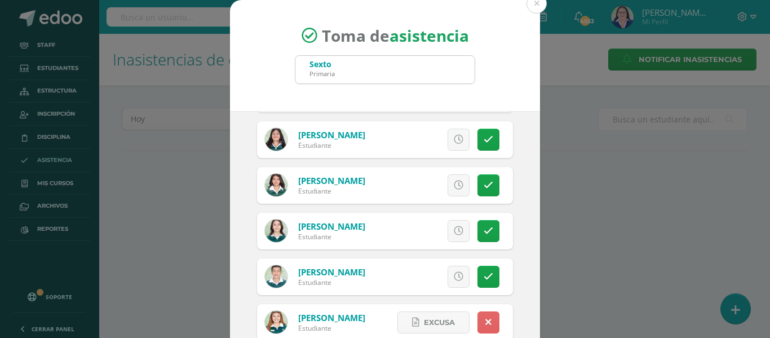
scroll to position [1522, 0]
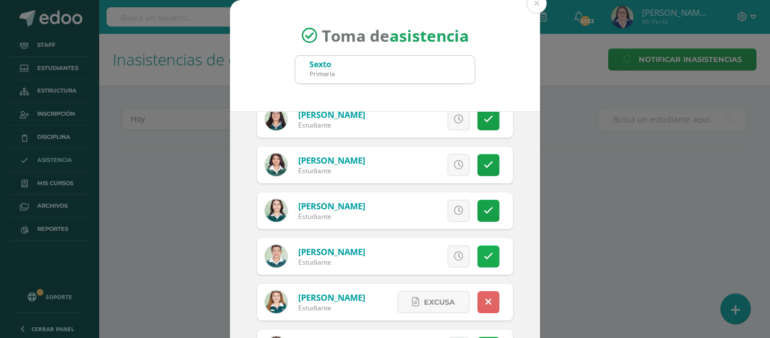
click at [484, 257] on icon at bounding box center [489, 256] width 10 height 10
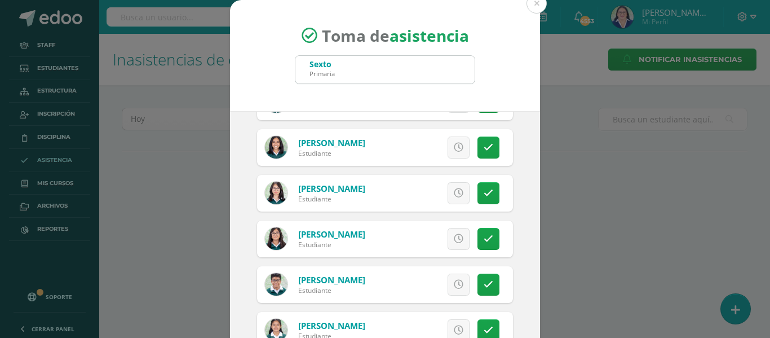
scroll to position [1972, 0]
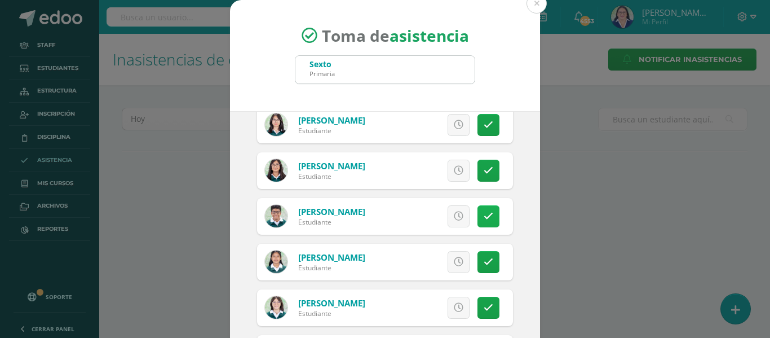
click at [484, 216] on icon at bounding box center [489, 216] width 10 height 10
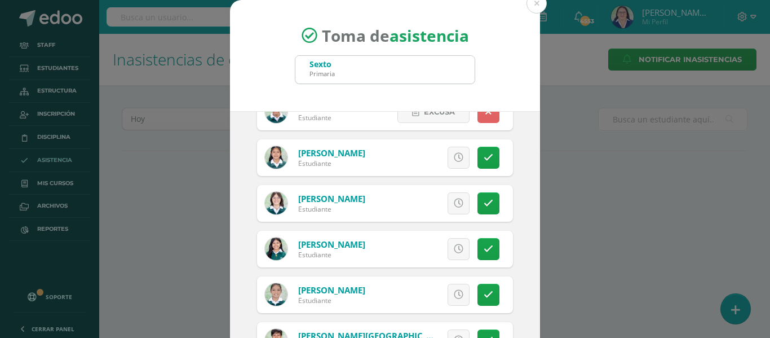
scroll to position [2086, 0]
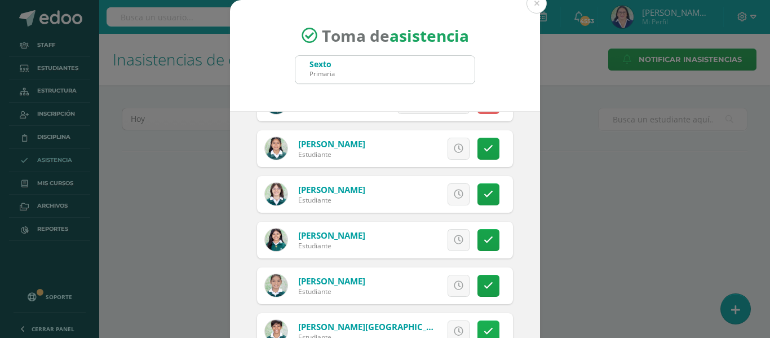
click at [478, 323] on link at bounding box center [488, 331] width 22 height 22
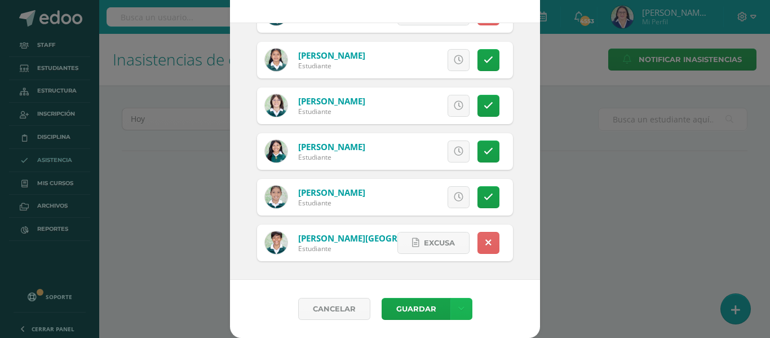
click at [453, 310] on link at bounding box center [461, 309] width 22 height 22
click at [449, 262] on link "Guardar sin notificar inasistencias" at bounding box center [433, 265] width 124 height 27
